Goal: Information Seeking & Learning: Learn about a topic

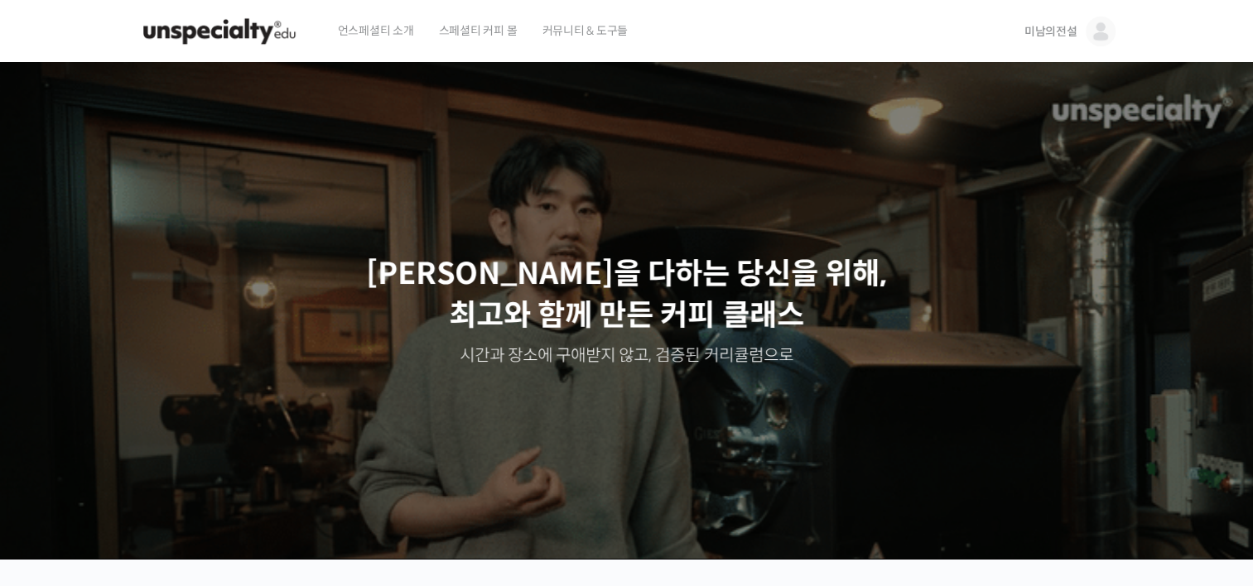
click at [1059, 33] on span "미남의전설" at bounding box center [1050, 31] width 53 height 15
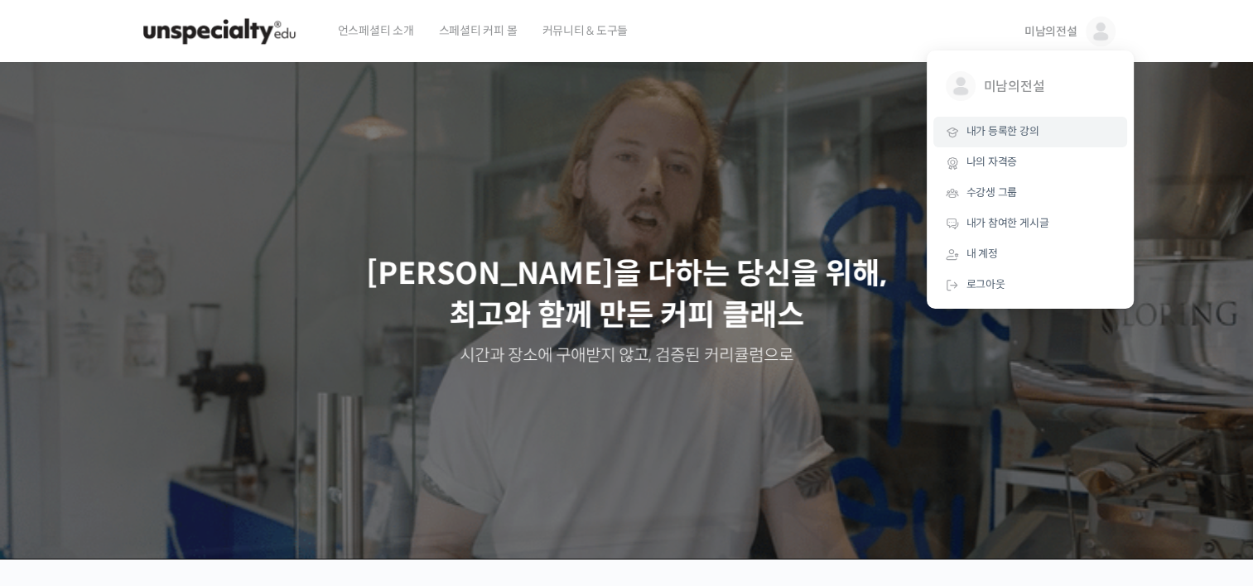
click at [998, 136] on span "내가 등록한 강의" at bounding box center [1002, 131] width 73 height 14
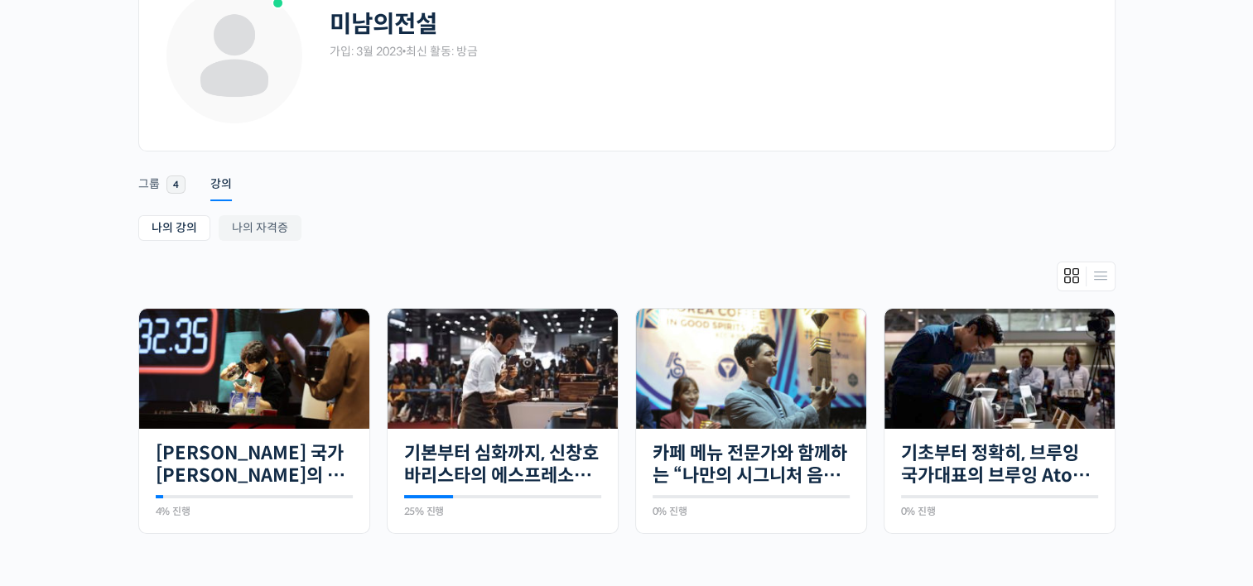
scroll to position [166, 0]
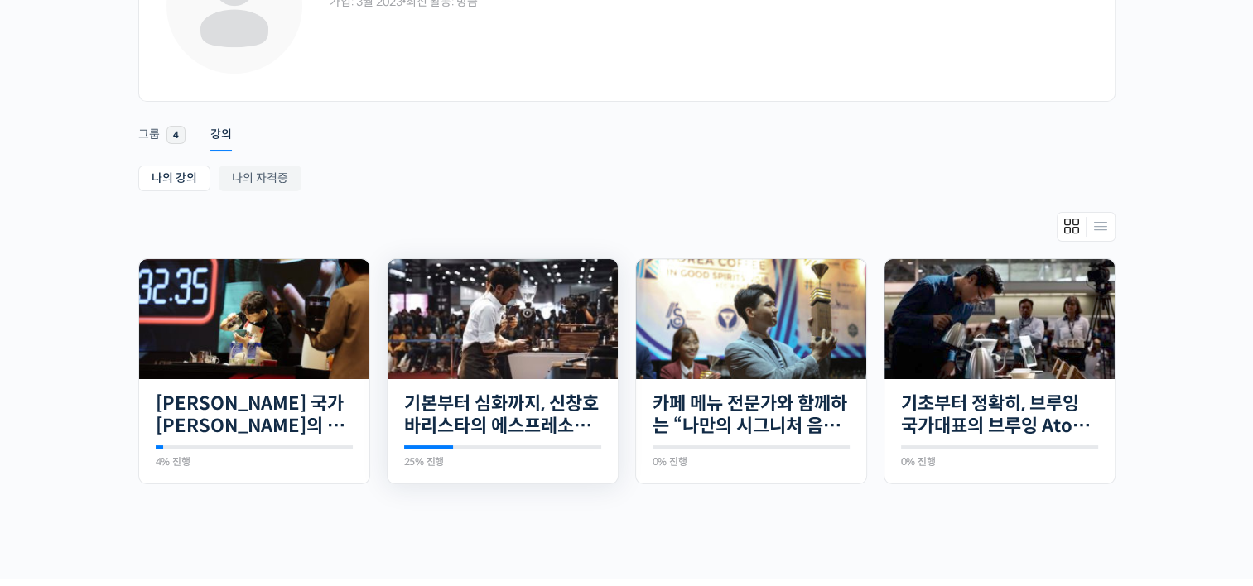
click at [512, 325] on img at bounding box center [502, 319] width 230 height 120
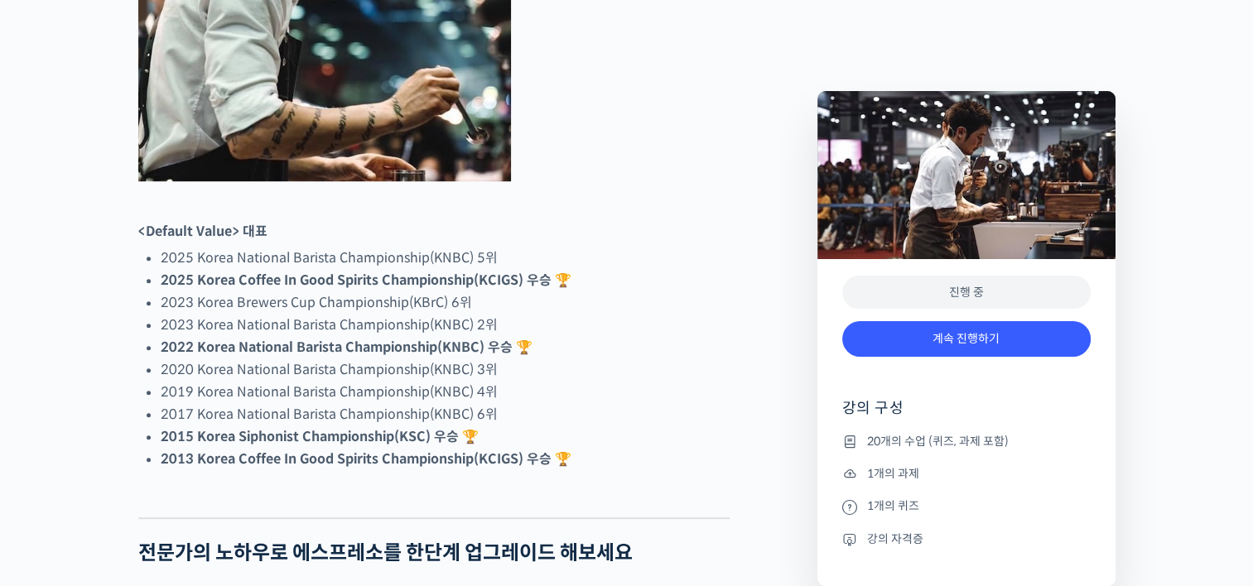
scroll to position [994, 0]
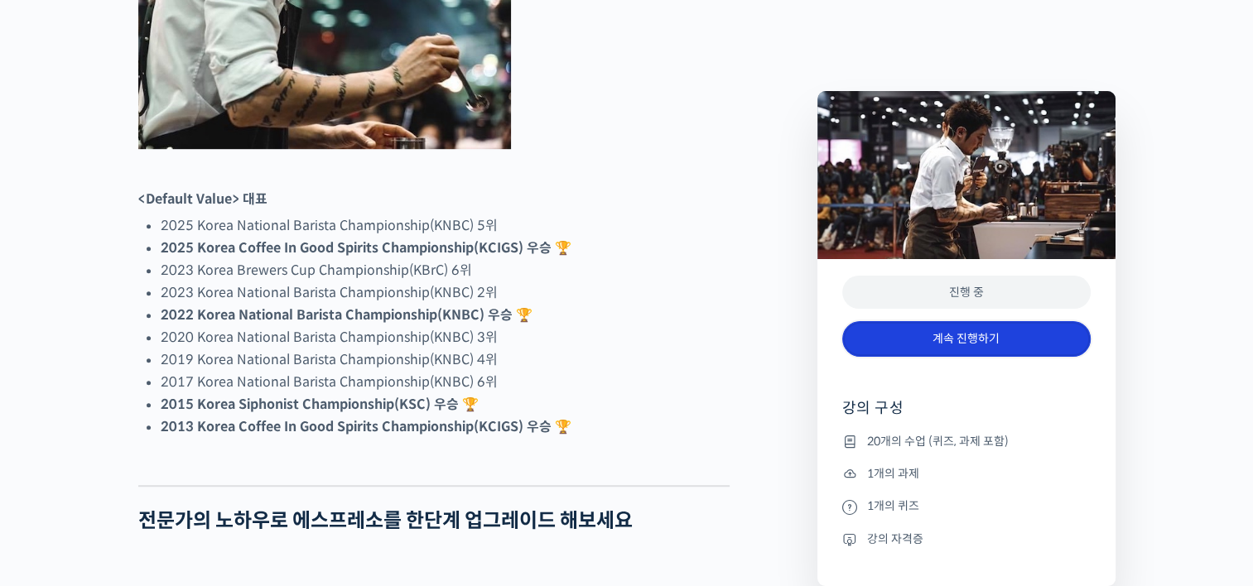
click at [1024, 340] on link "계속 진행하기" at bounding box center [966, 339] width 248 height 36
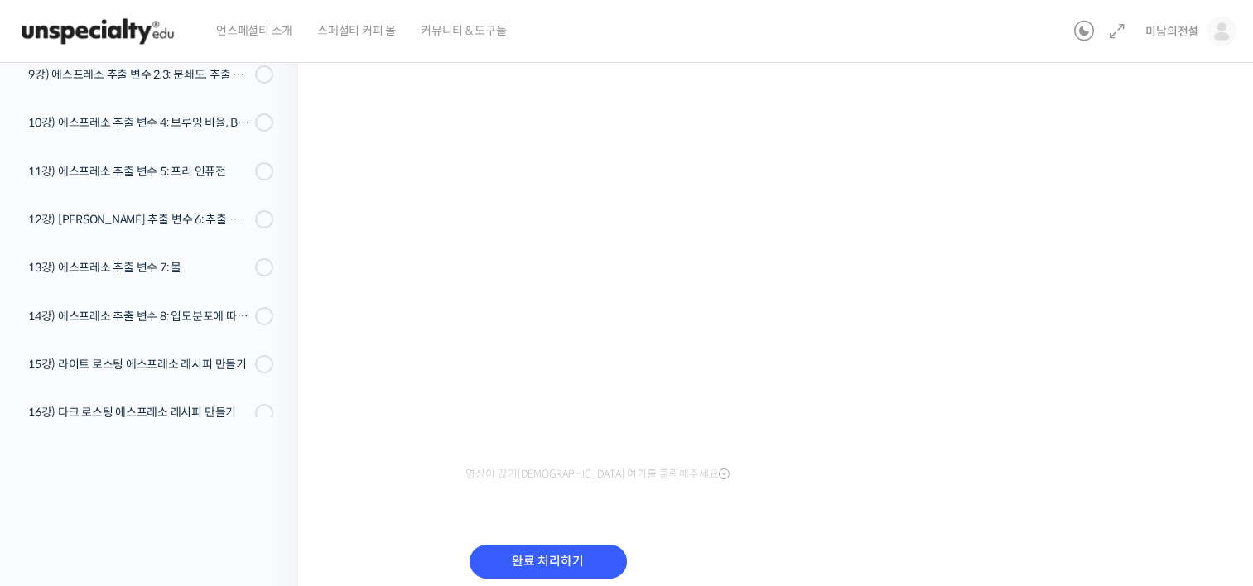
scroll to position [166, 0]
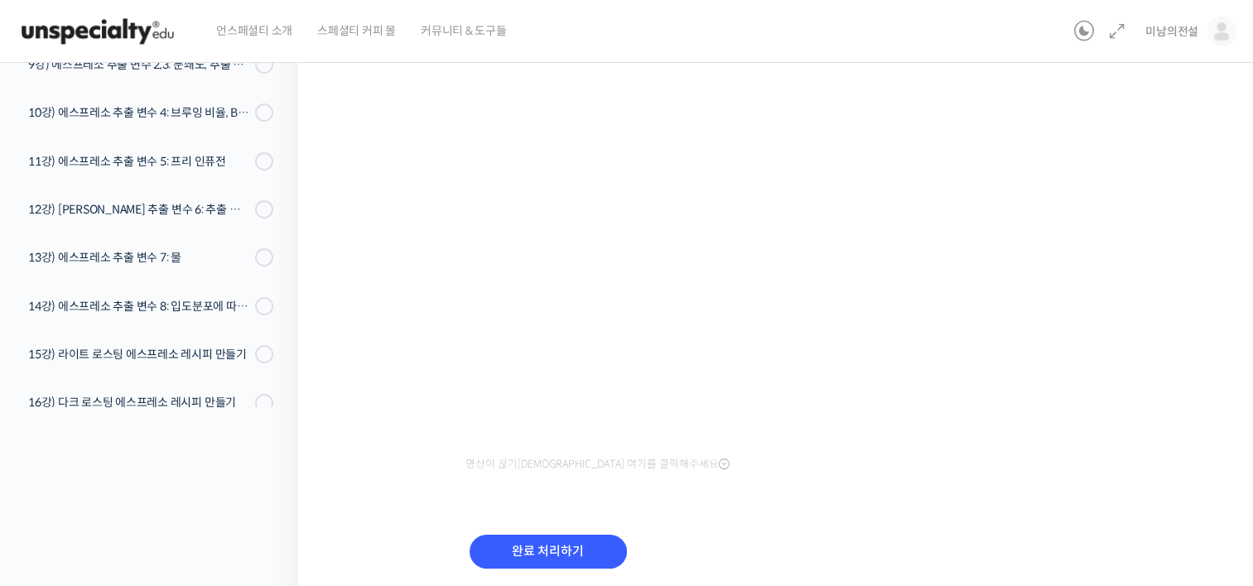
click at [429, 472] on div "기본부터 심화까지, 신창호 바리스타의 에스프레소 AtoZ 6강) 브루잉 컨트롤 차트 알아보기 진행 중 수업 6 / 20 진행 중 ← 이전 6강…" at bounding box center [779, 261] width 797 height 704
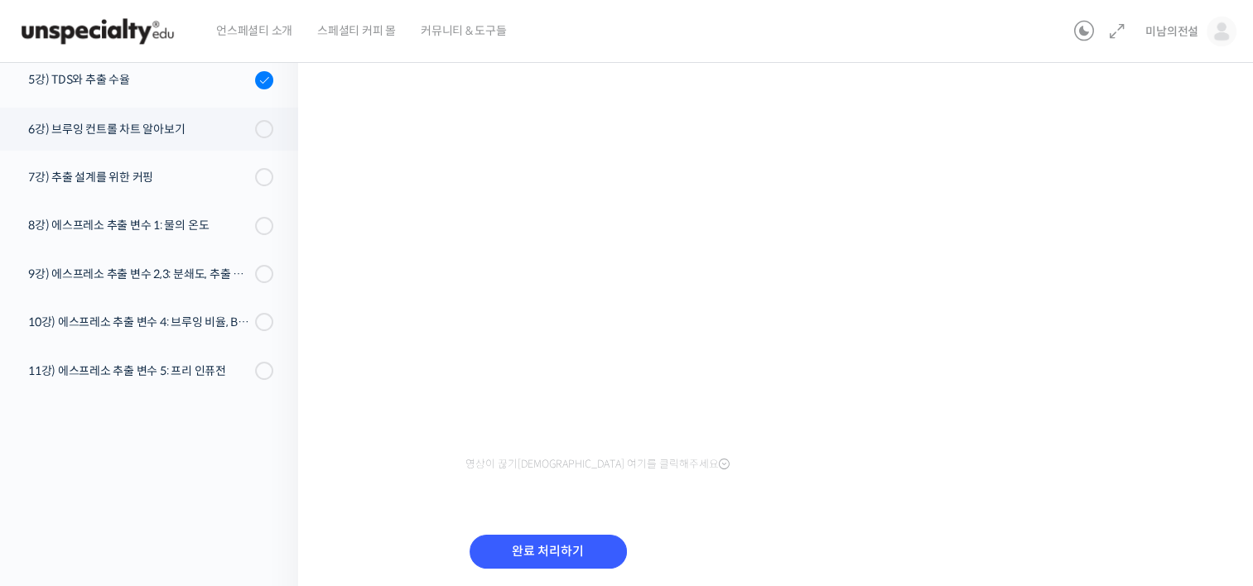
scroll to position [203, 0]
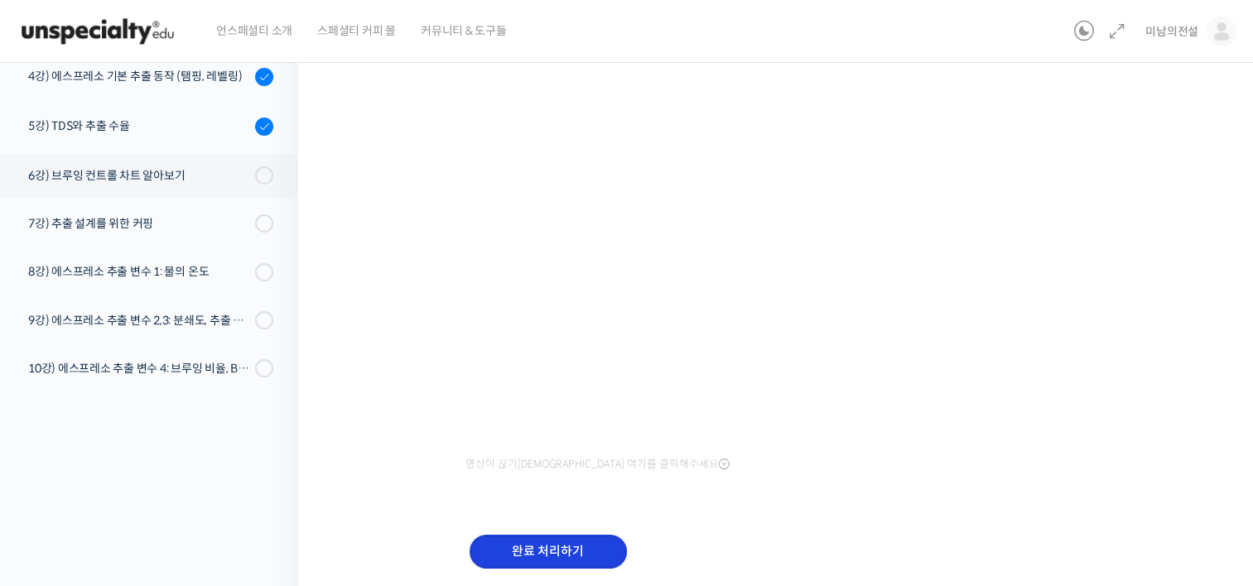
click at [556, 551] on input "완료 처리하기" at bounding box center [547, 552] width 157 height 34
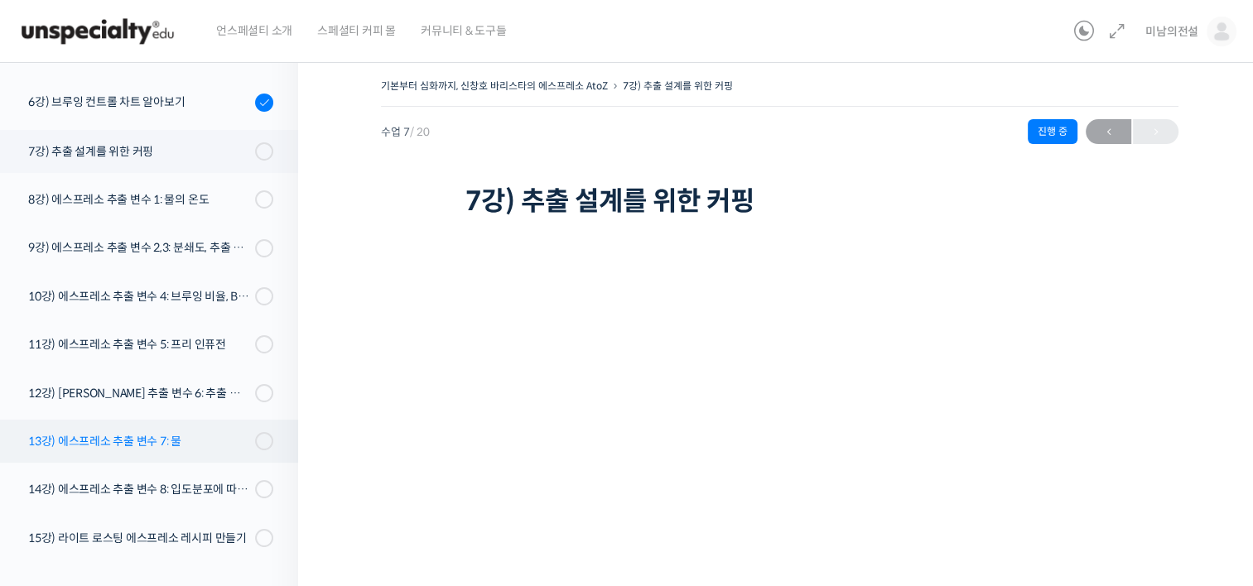
scroll to position [442, 0]
click at [122, 149] on div "7강) 추출 설계를 위한 커핑" at bounding box center [139, 151] width 222 height 18
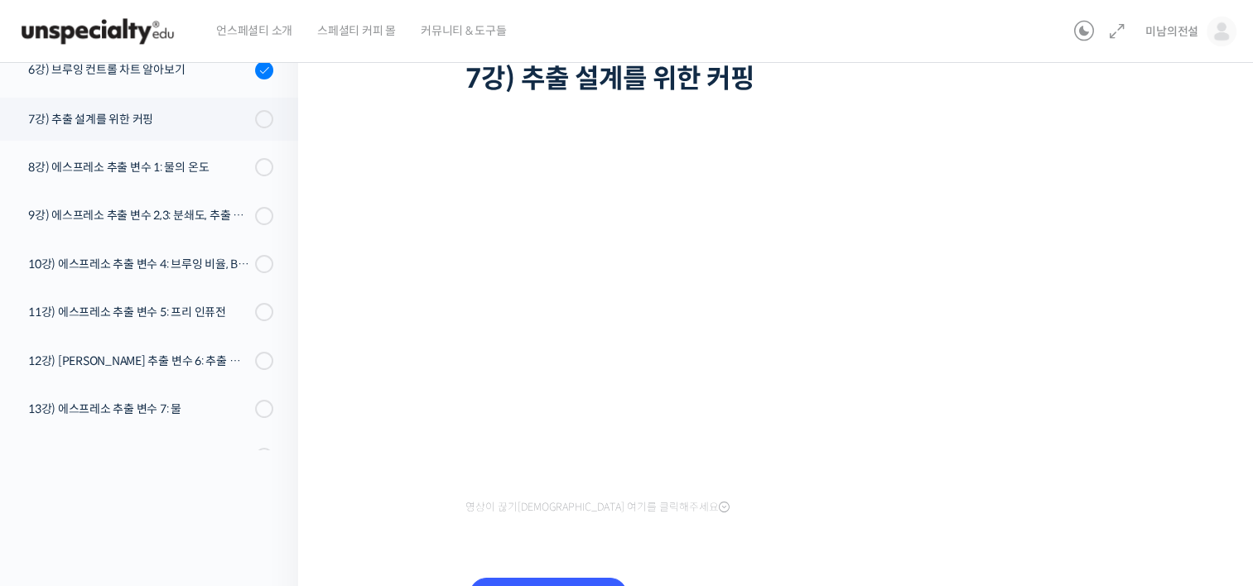
scroll to position [223, 0]
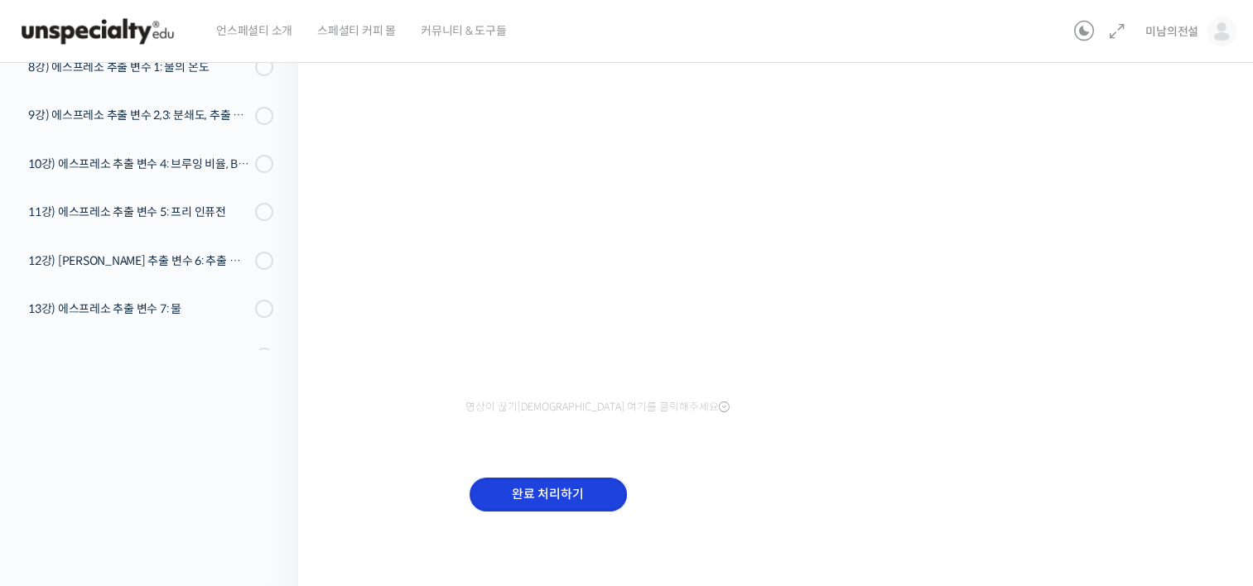
click at [560, 500] on input "완료 처리하기" at bounding box center [547, 495] width 157 height 34
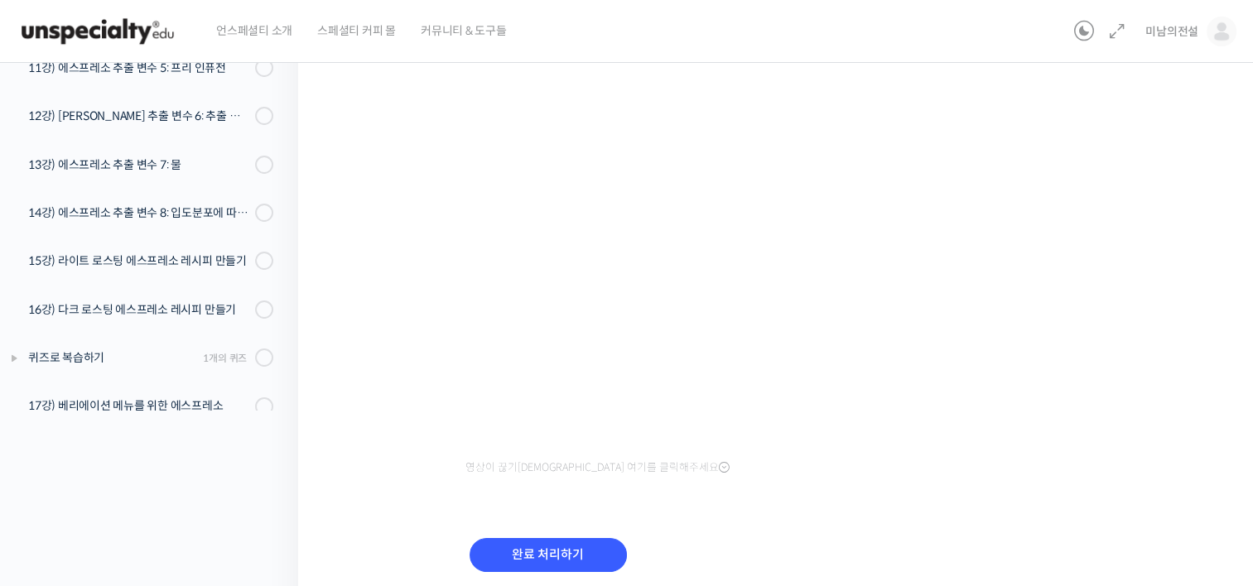
scroll to position [166, 0]
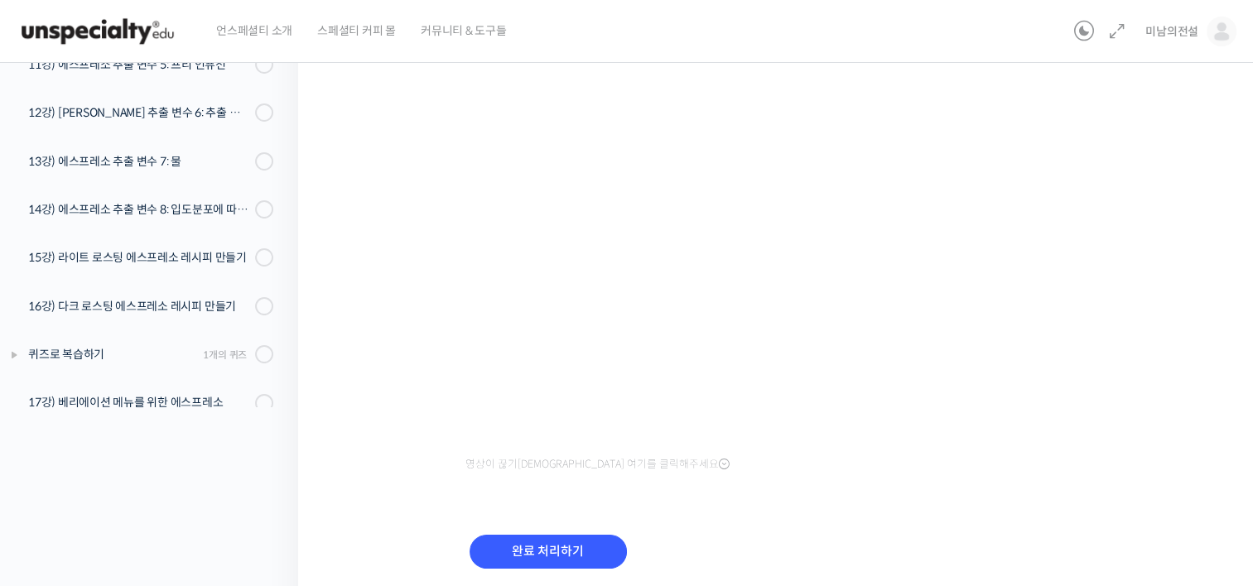
click at [370, 298] on div "기본부터 심화까지, 신창호 바리스타의 에스프레소 AtoZ 8강) 에스프레소 추출 변수 1: 물의 온도 진행 중 수업 8 / 20 진행 중 ← …" at bounding box center [779, 265] width 963 height 763
